Goal: Task Accomplishment & Management: Complete application form

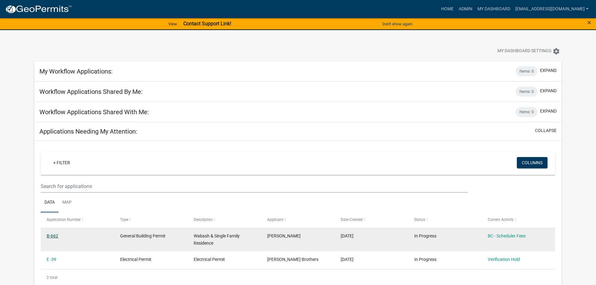
click at [55, 235] on link "B-662" at bounding box center [53, 236] width 12 height 5
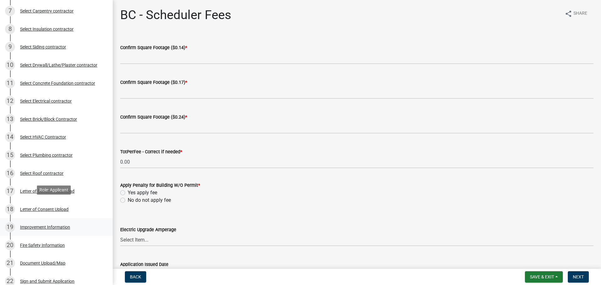
scroll to position [188, 0]
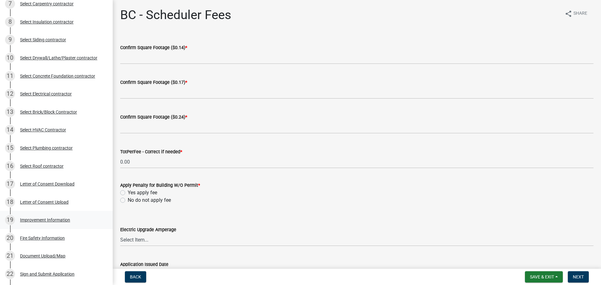
click at [40, 219] on div "Improvement Information" at bounding box center [45, 220] width 50 height 4
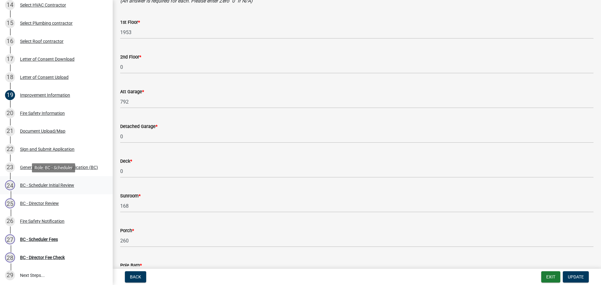
scroll to position [313, 0]
click at [43, 238] on div "BC - Scheduler Fees" at bounding box center [39, 239] width 38 height 4
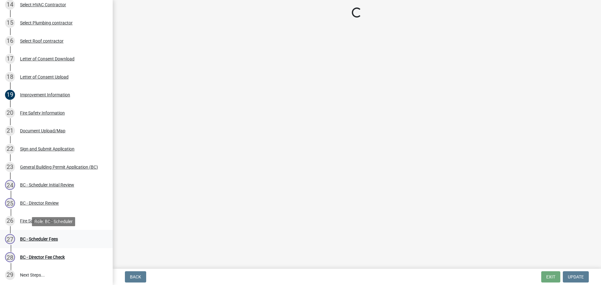
scroll to position [0, 0]
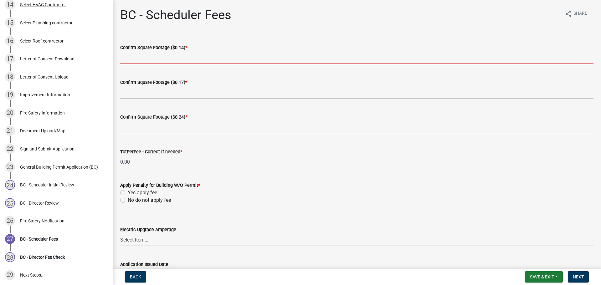
click at [174, 52] on input "text" at bounding box center [356, 57] width 473 height 13
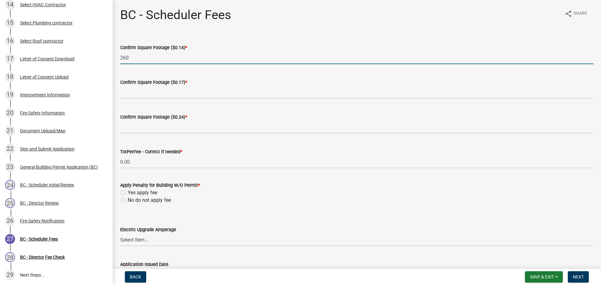
type input "260"
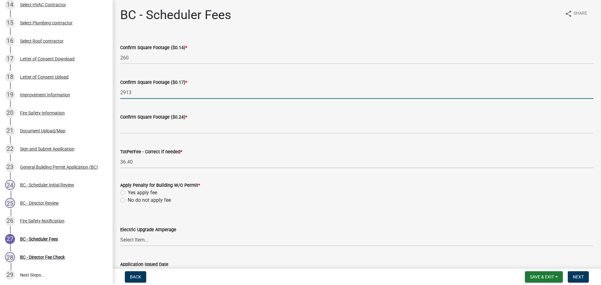
type input "2913"
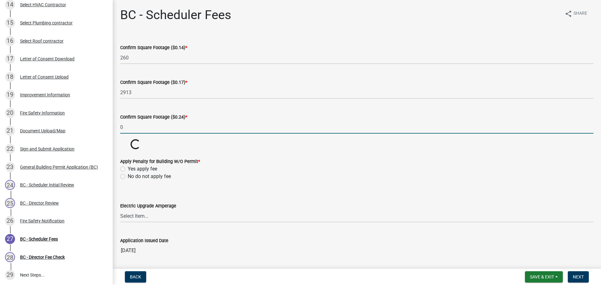
type input "0"
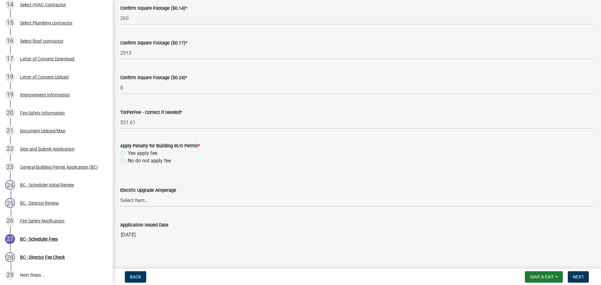
scroll to position [44, 0]
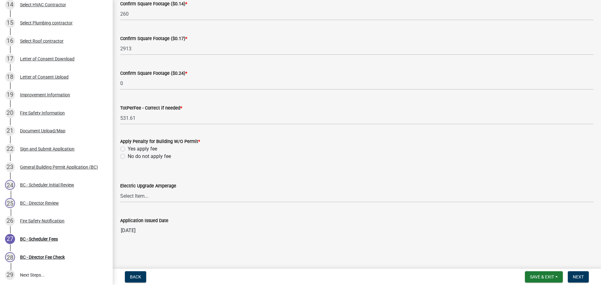
click at [128, 156] on label "No do not apply fee" at bounding box center [149, 157] width 43 height 8
click at [128, 156] on input "No do not apply fee" at bounding box center [130, 155] width 4 height 4
radio input "true"
click at [583, 277] on span "Next" at bounding box center [578, 277] width 11 height 5
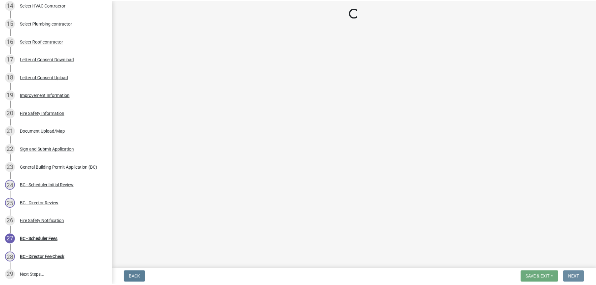
scroll to position [0, 0]
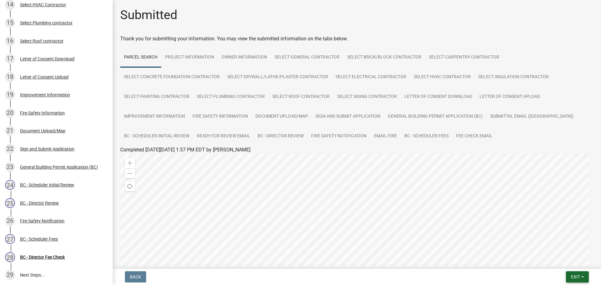
click at [583, 276] on button "Exit" at bounding box center [577, 276] width 23 height 11
click at [562, 258] on button "Save & Exit" at bounding box center [564, 260] width 50 height 15
